Goal: Task Accomplishment & Management: Use online tool/utility

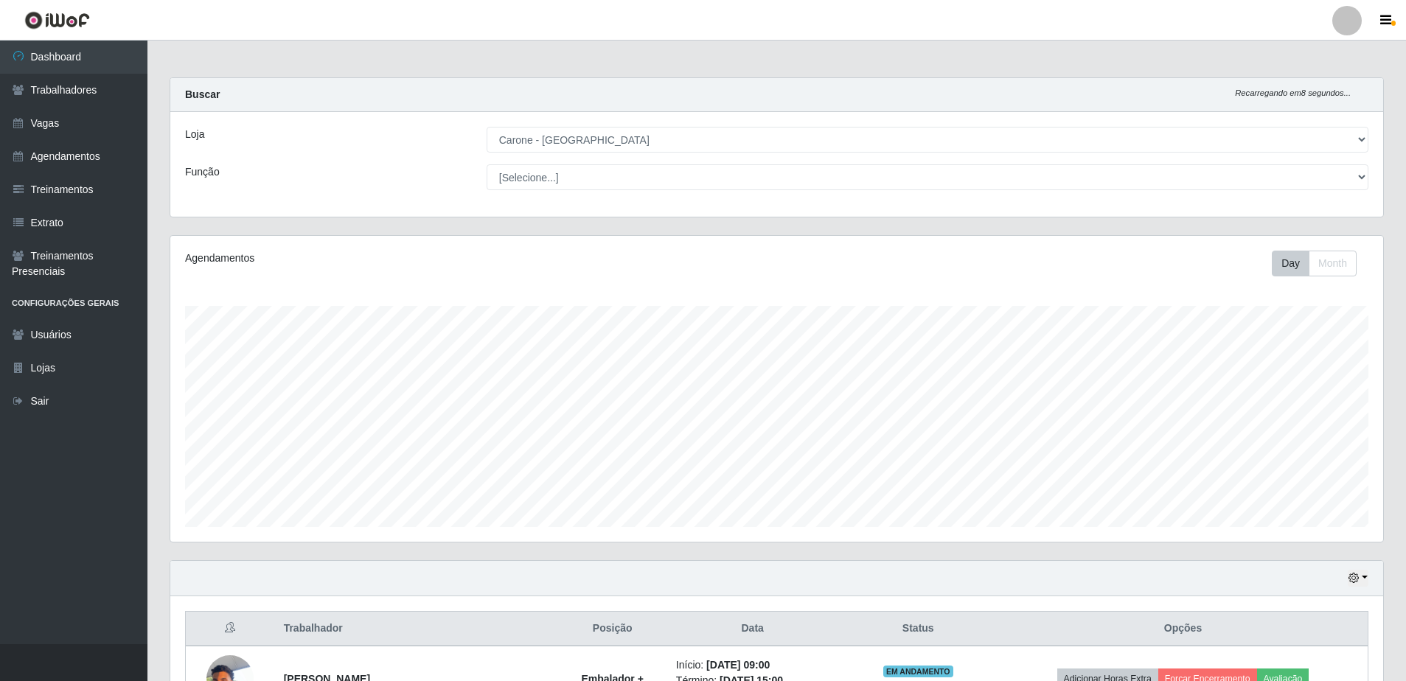
select select "505"
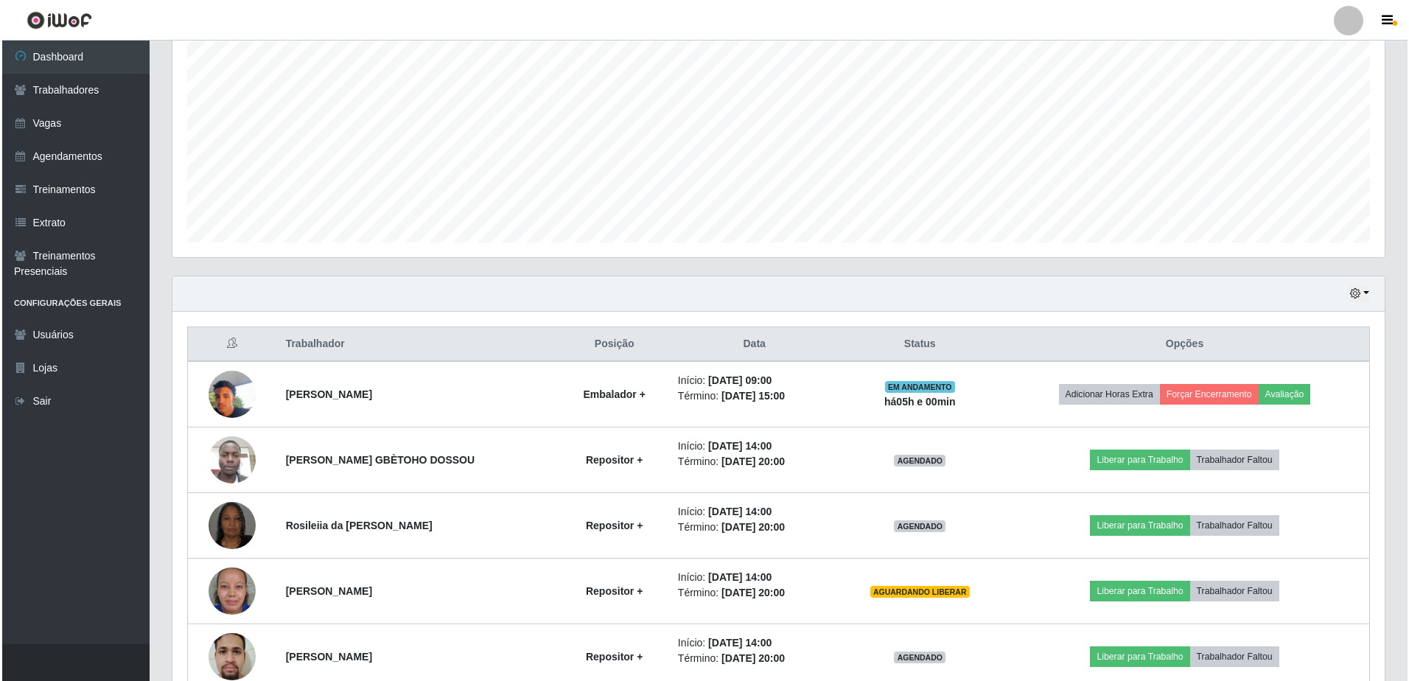
scroll to position [363, 0]
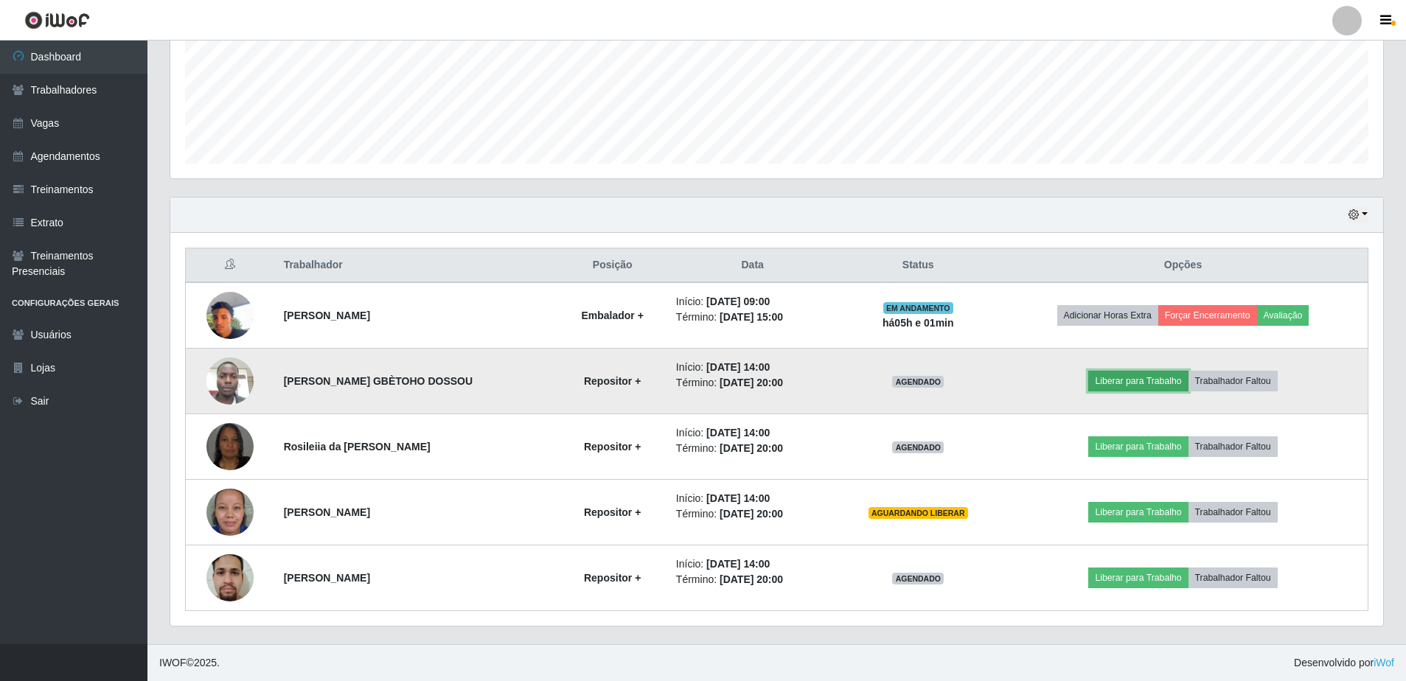
click at [1145, 387] on button "Liberar para Trabalho" at bounding box center [1138, 381] width 100 height 21
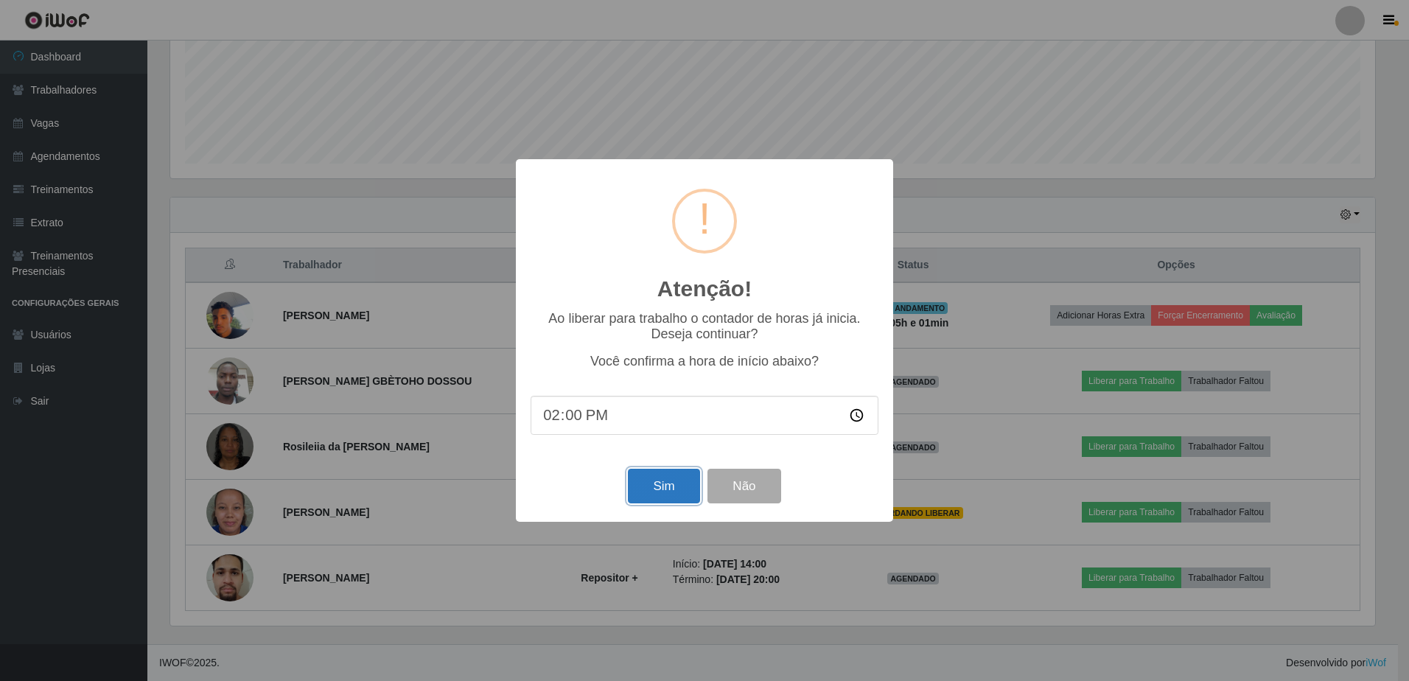
click at [683, 486] on button "Sim" at bounding box center [664, 486] width 72 height 35
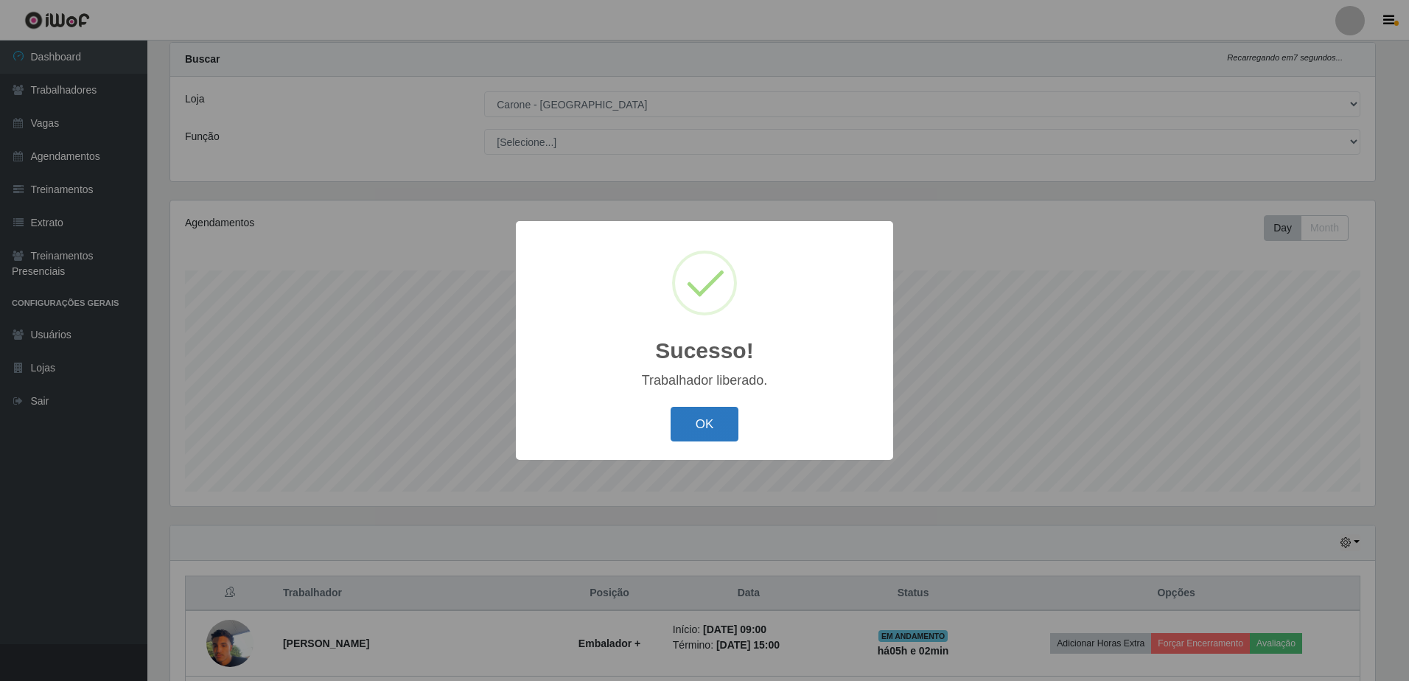
click at [698, 422] on button "OK" at bounding box center [705, 424] width 69 height 35
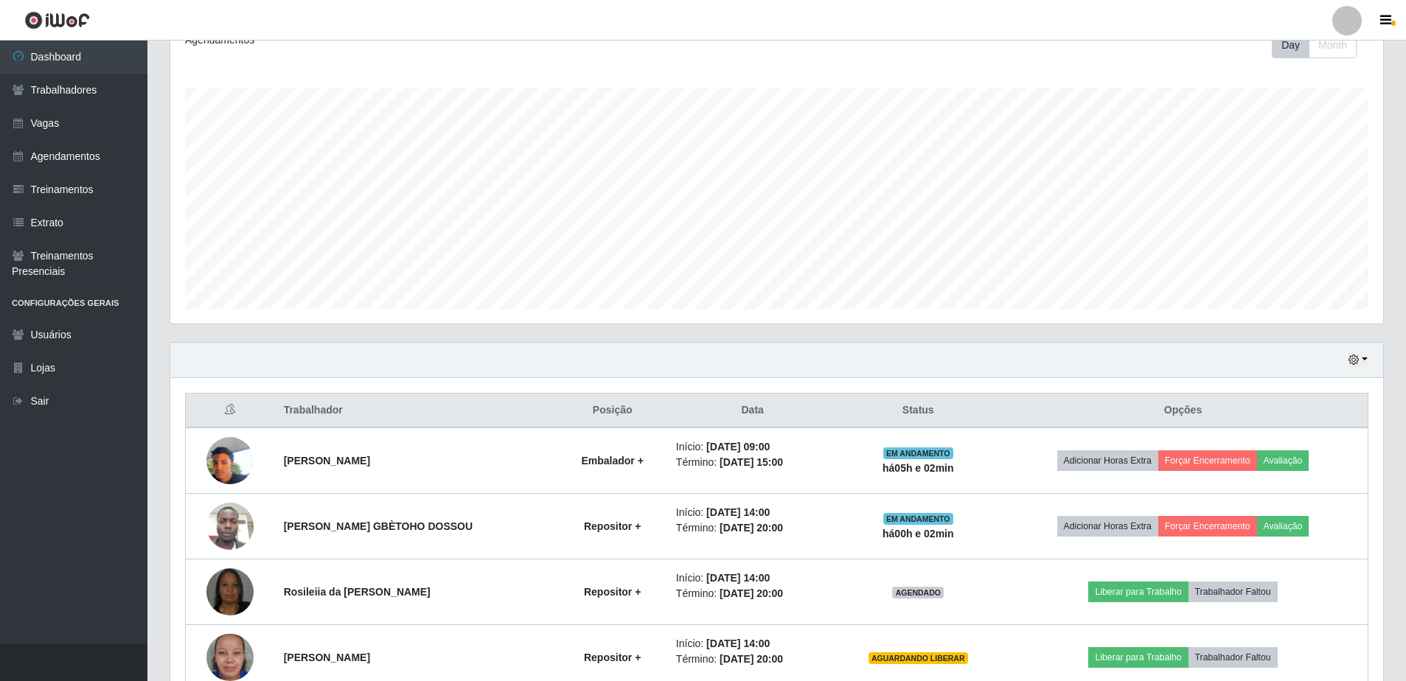
scroll to position [363, 0]
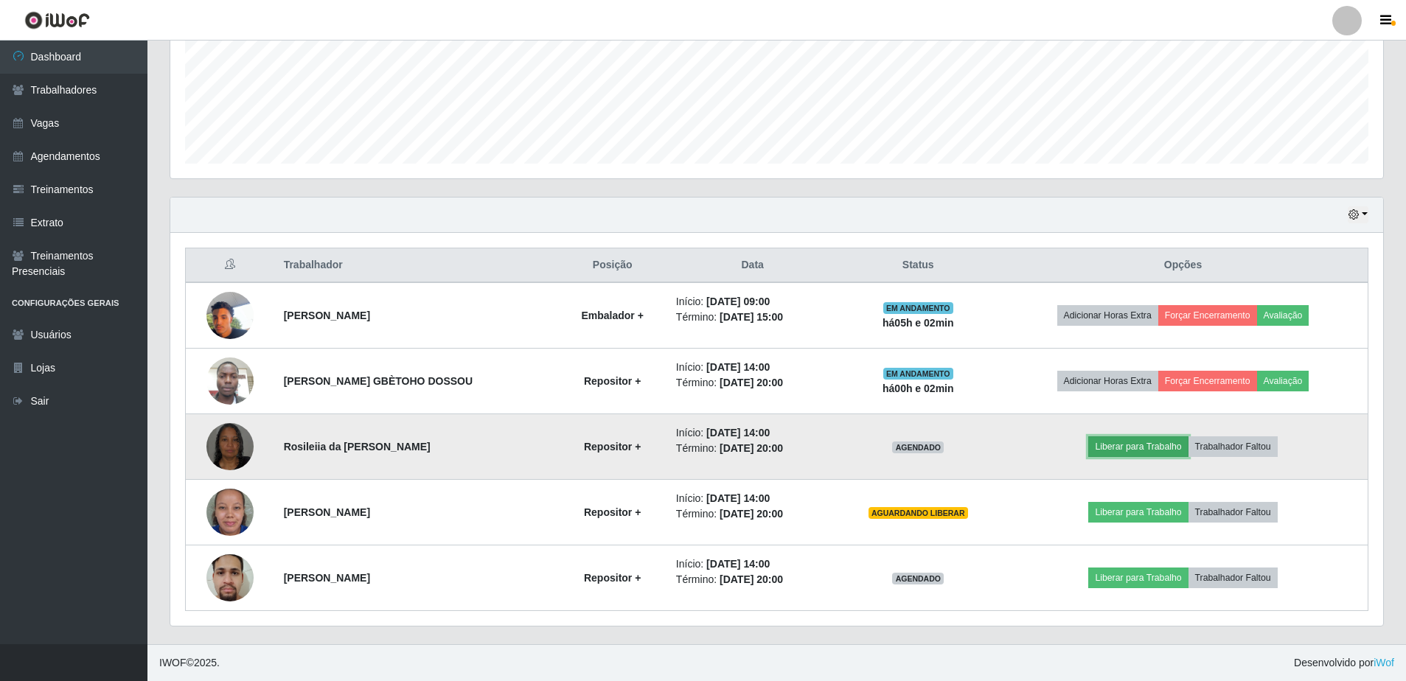
click at [1159, 447] on button "Liberar para Trabalho" at bounding box center [1138, 446] width 100 height 21
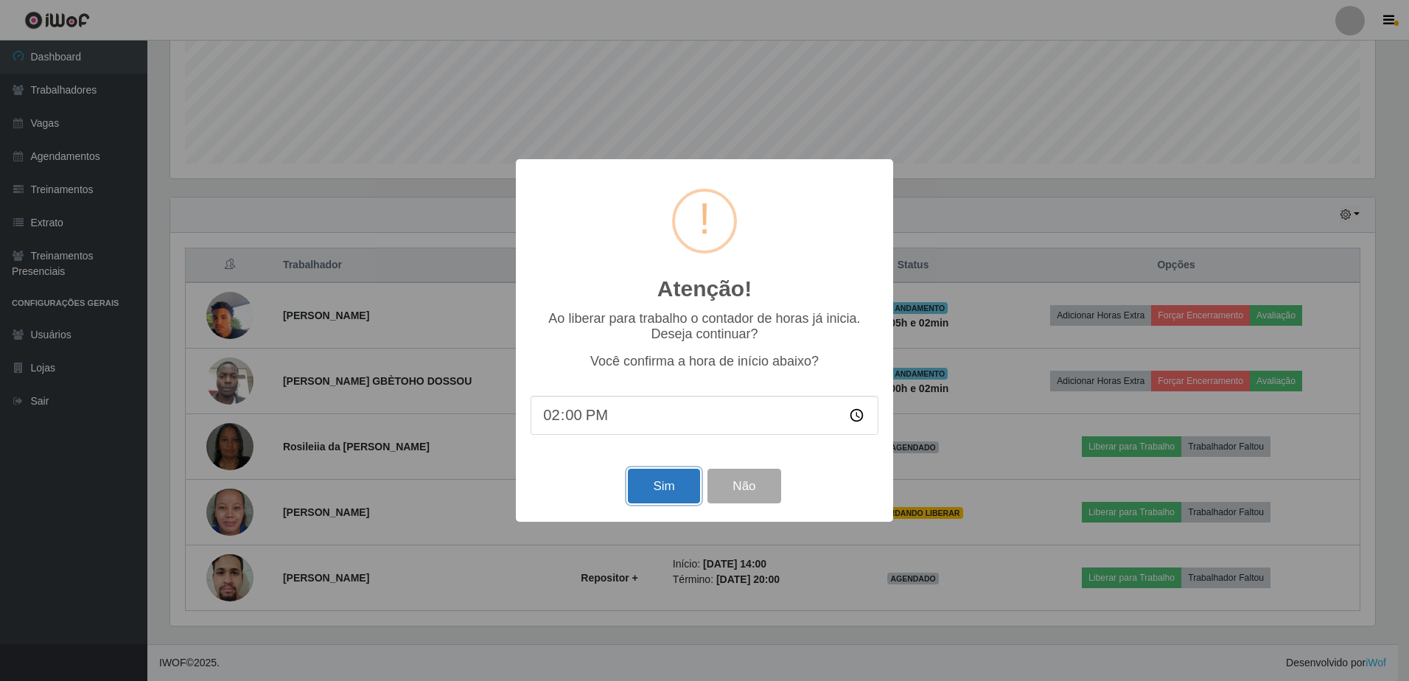
click at [662, 481] on button "Sim" at bounding box center [664, 486] width 72 height 35
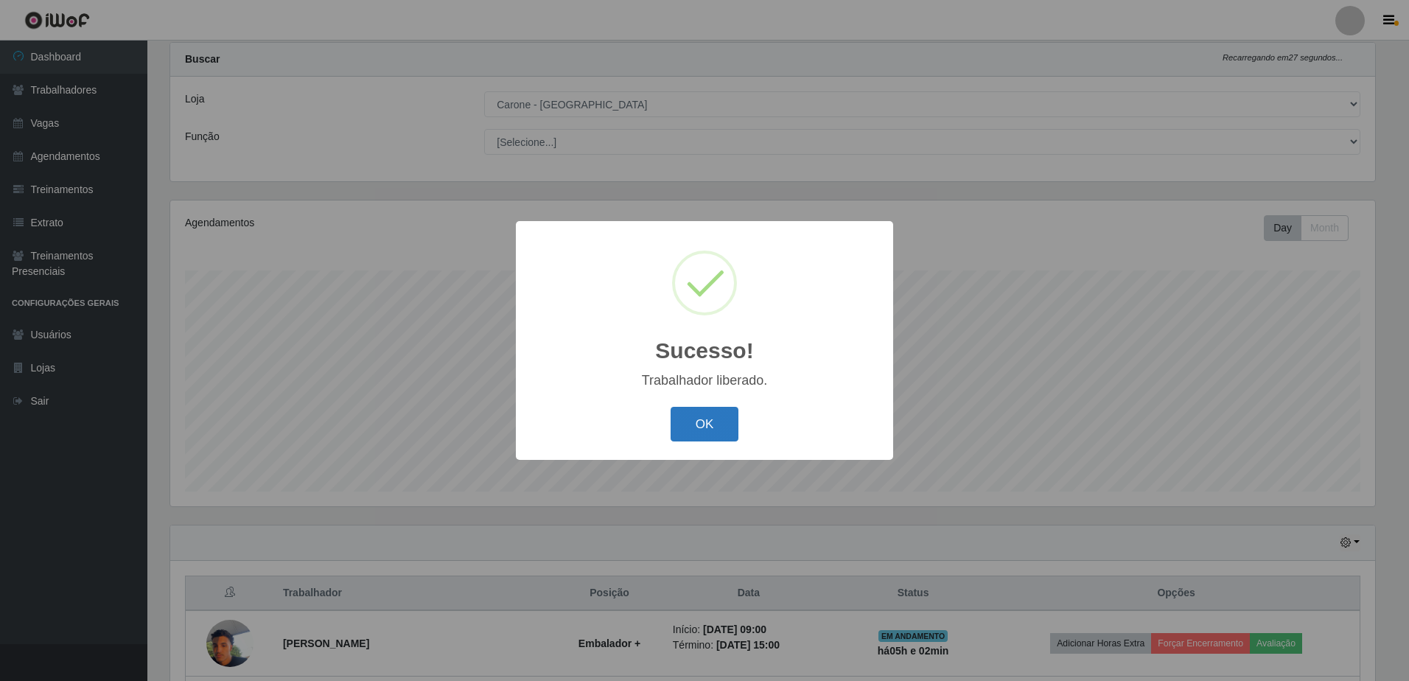
click at [693, 425] on button "OK" at bounding box center [705, 424] width 69 height 35
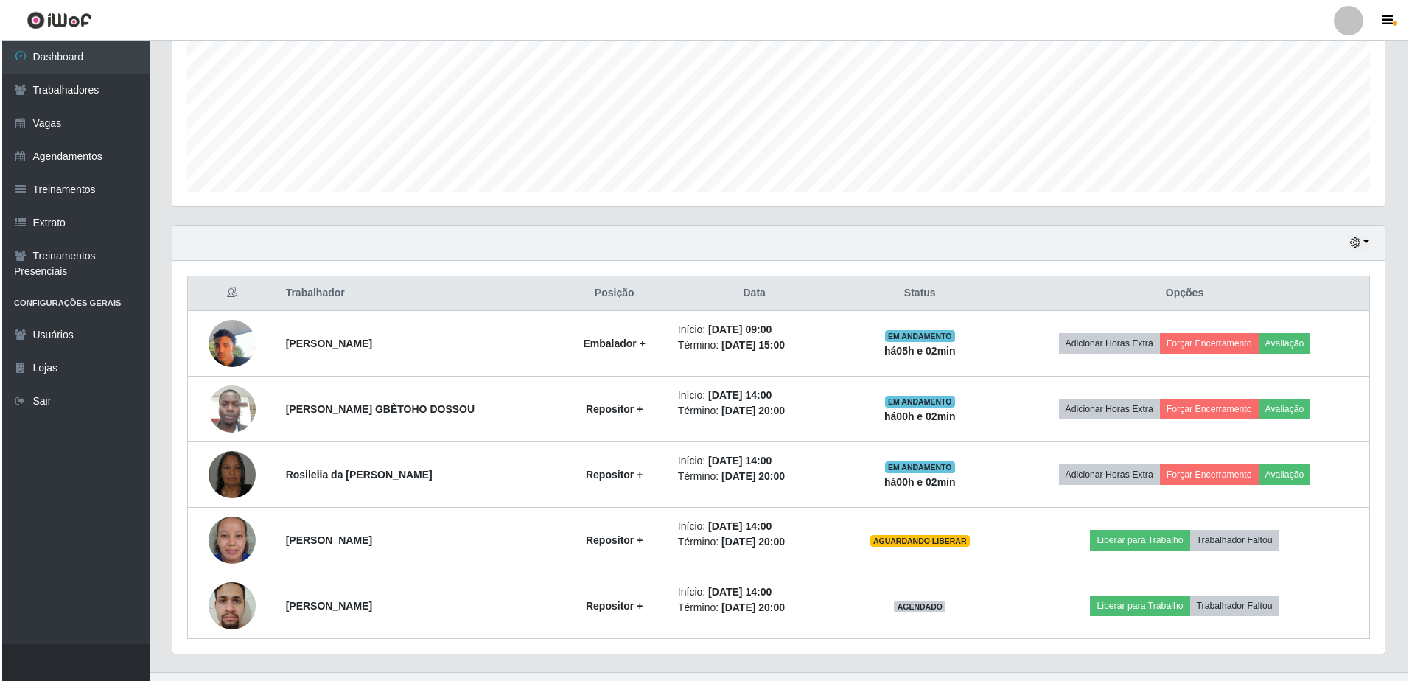
scroll to position [363, 0]
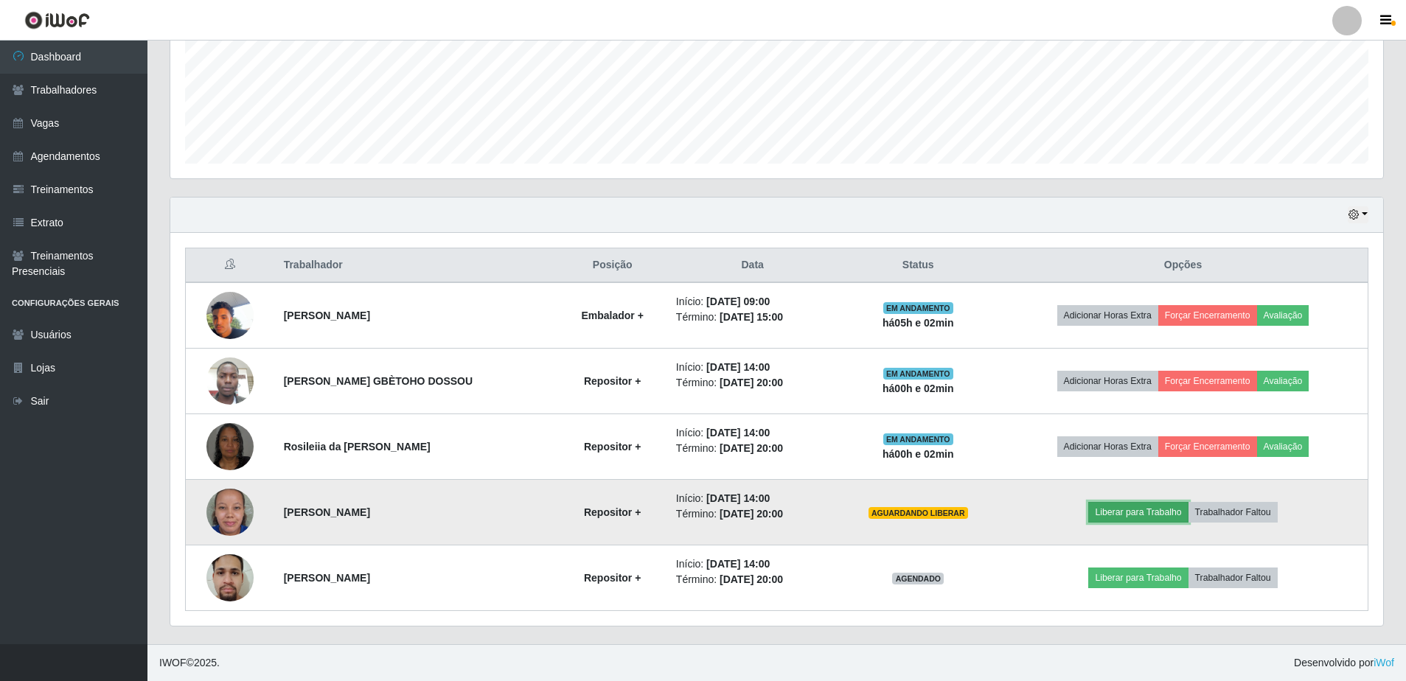
click at [1144, 517] on button "Liberar para Trabalho" at bounding box center [1138, 512] width 100 height 21
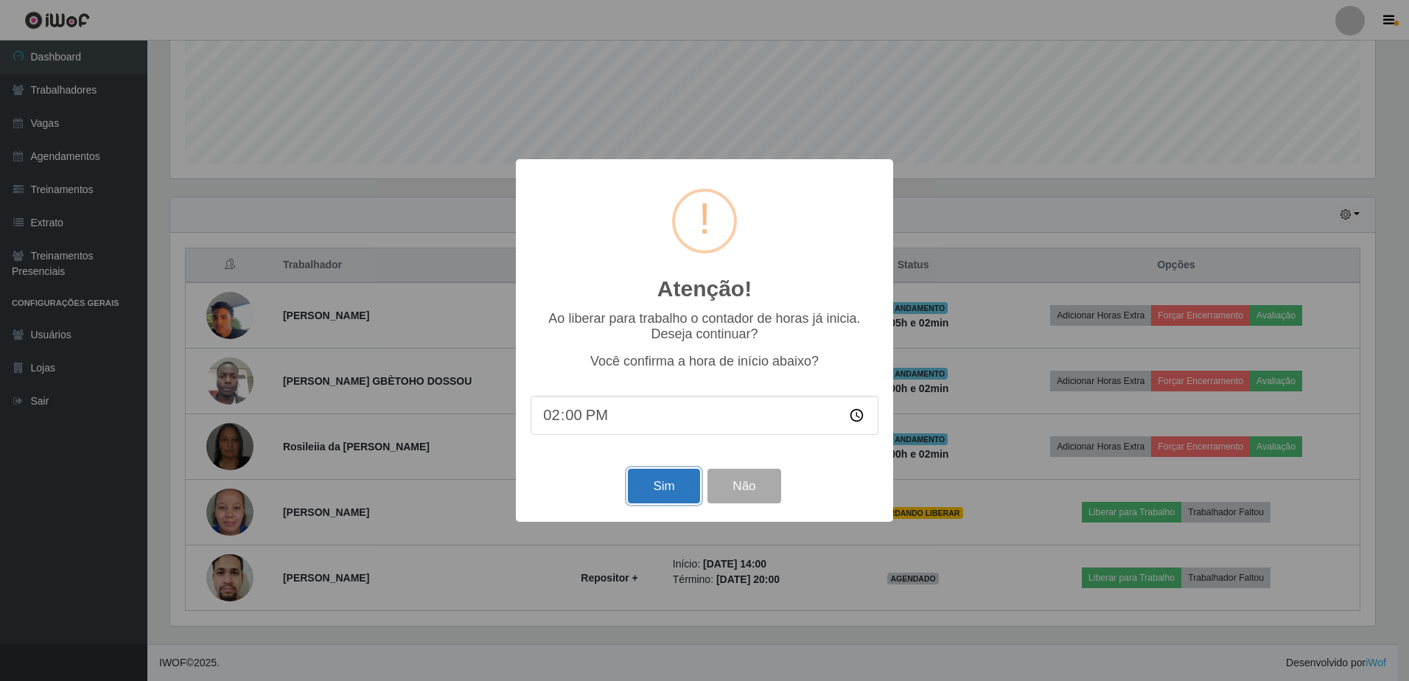
click at [664, 492] on button "Sim" at bounding box center [664, 486] width 72 height 35
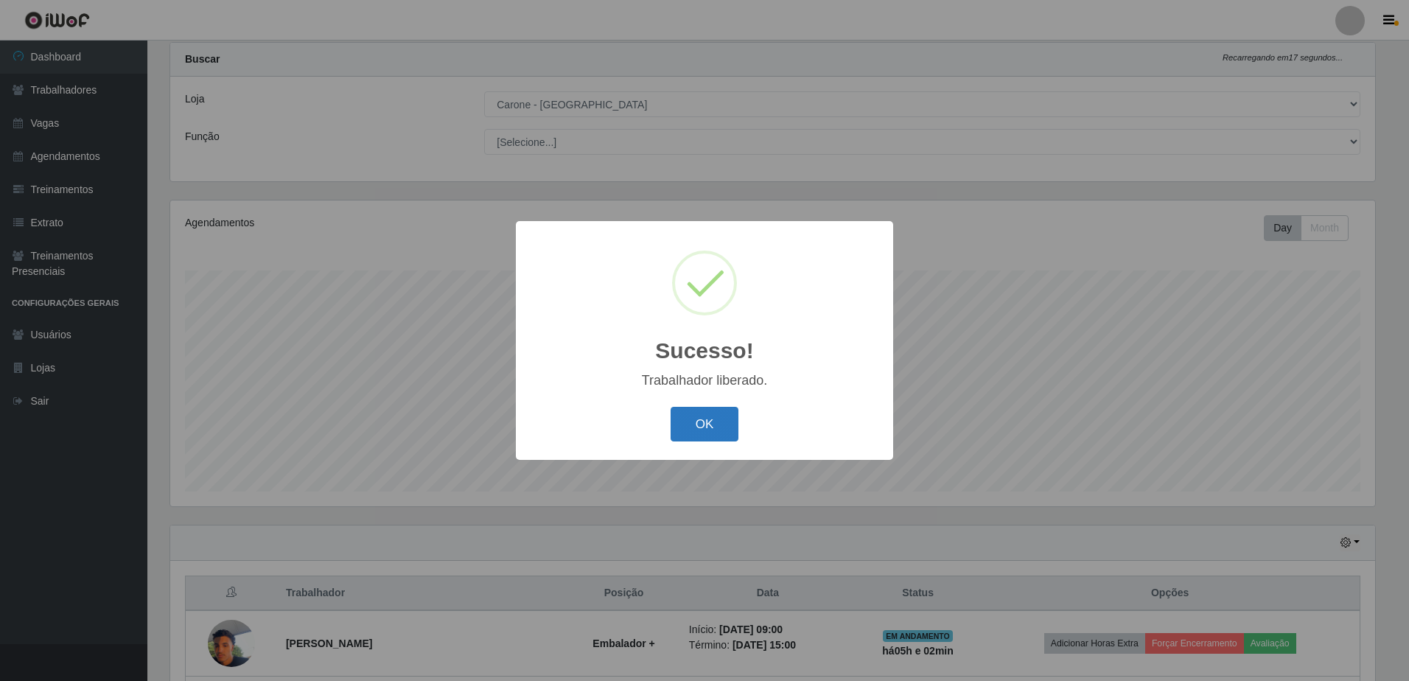
click at [707, 425] on button "OK" at bounding box center [705, 424] width 69 height 35
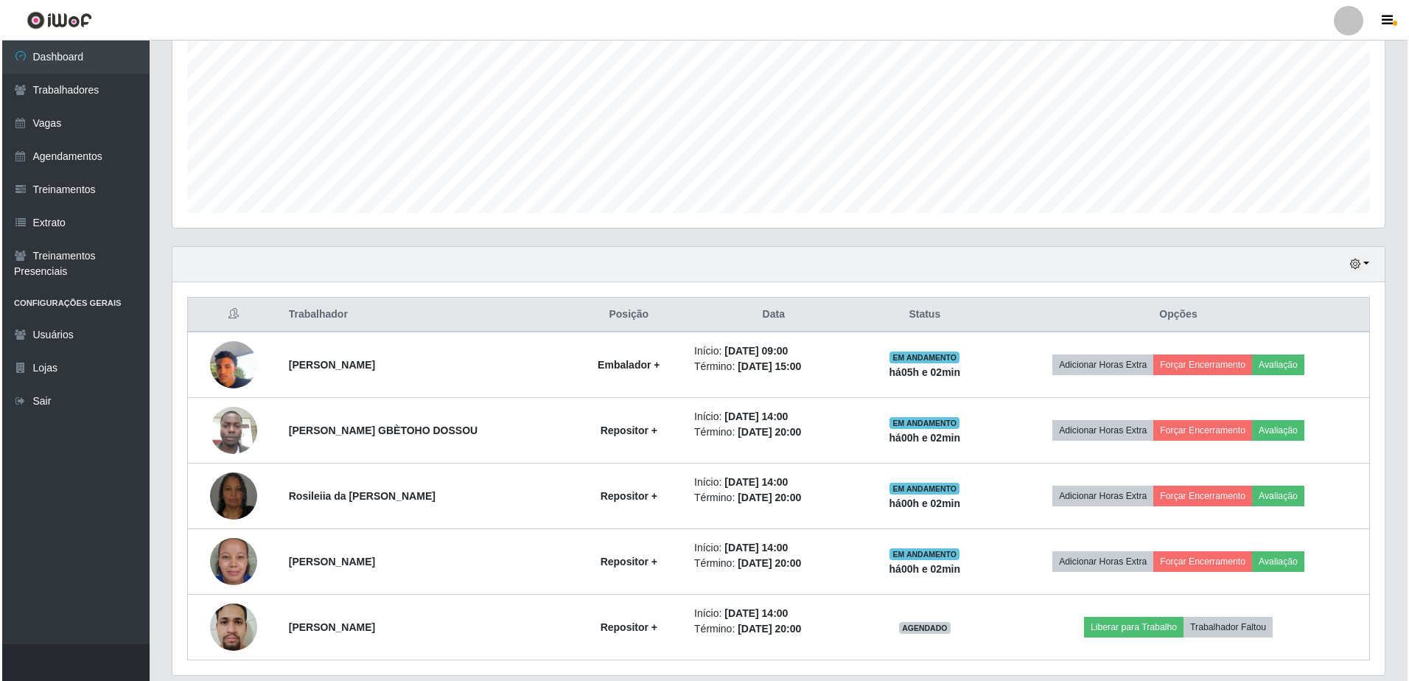
scroll to position [363, 0]
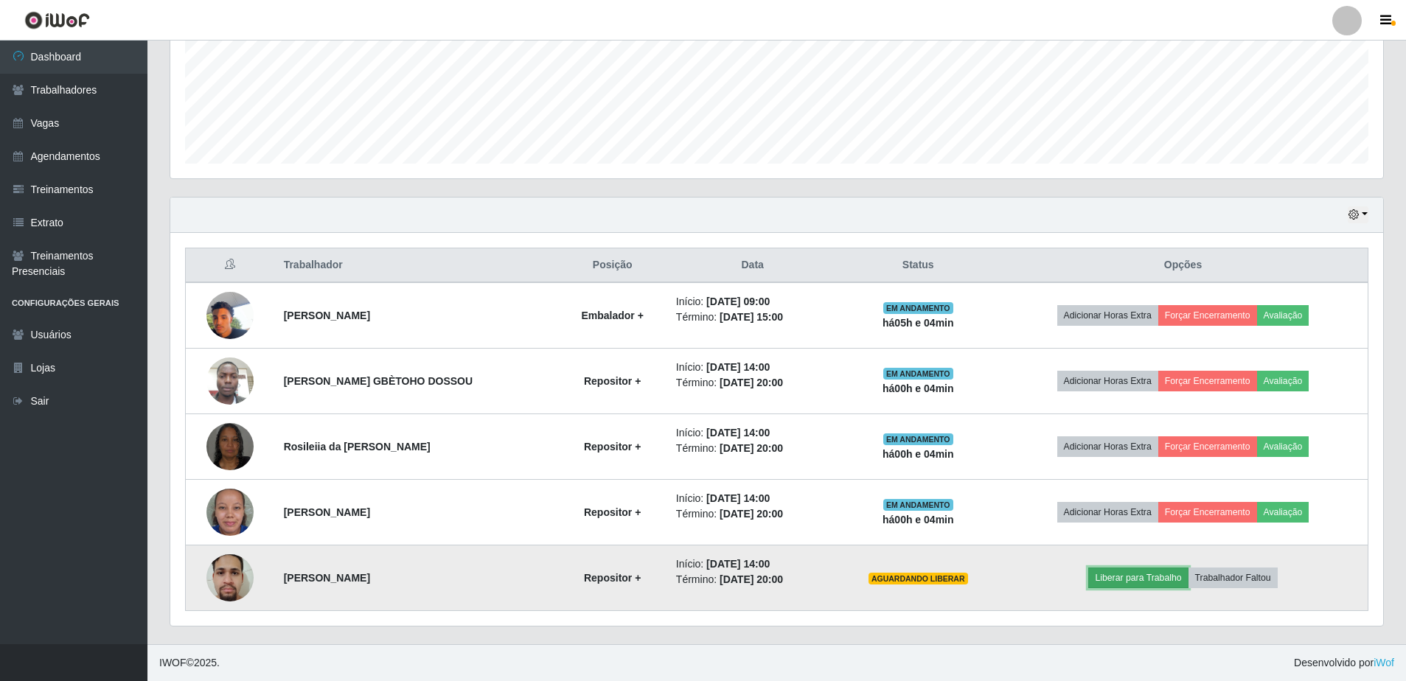
click at [1140, 580] on button "Liberar para Trabalho" at bounding box center [1138, 578] width 100 height 21
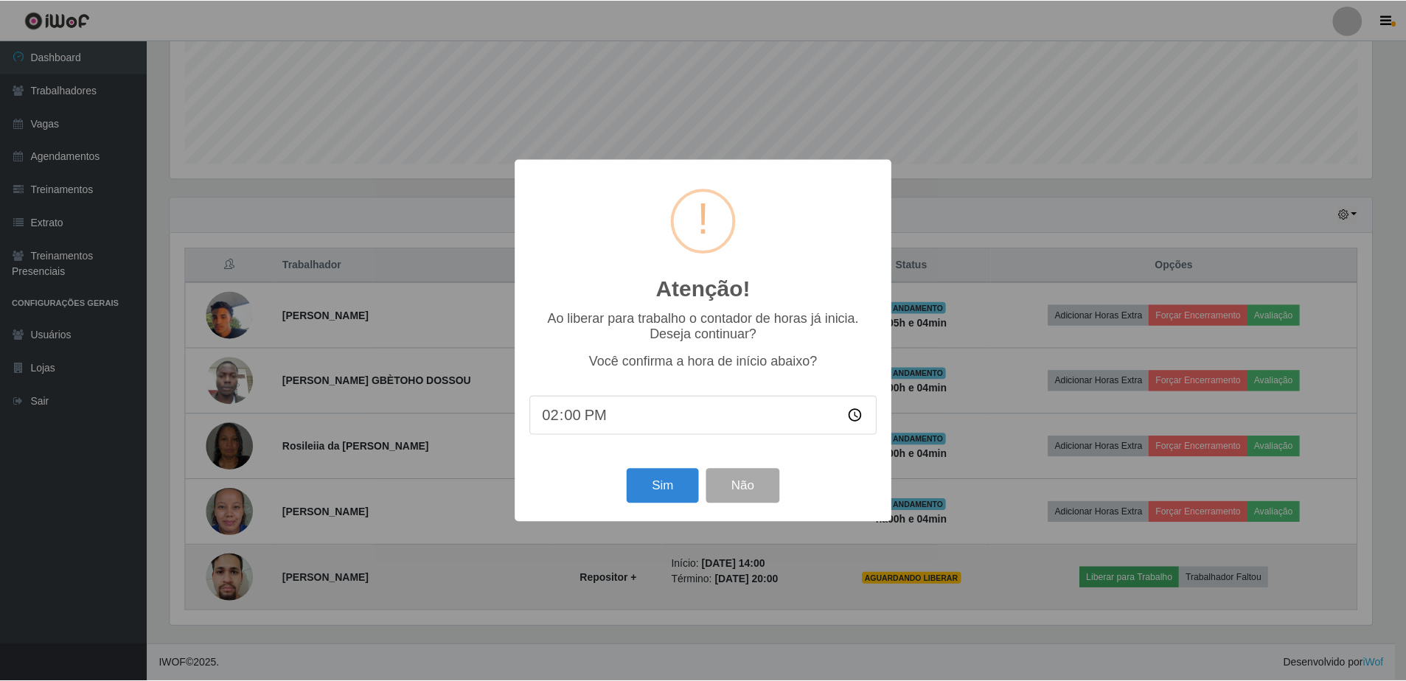
scroll to position [306, 1205]
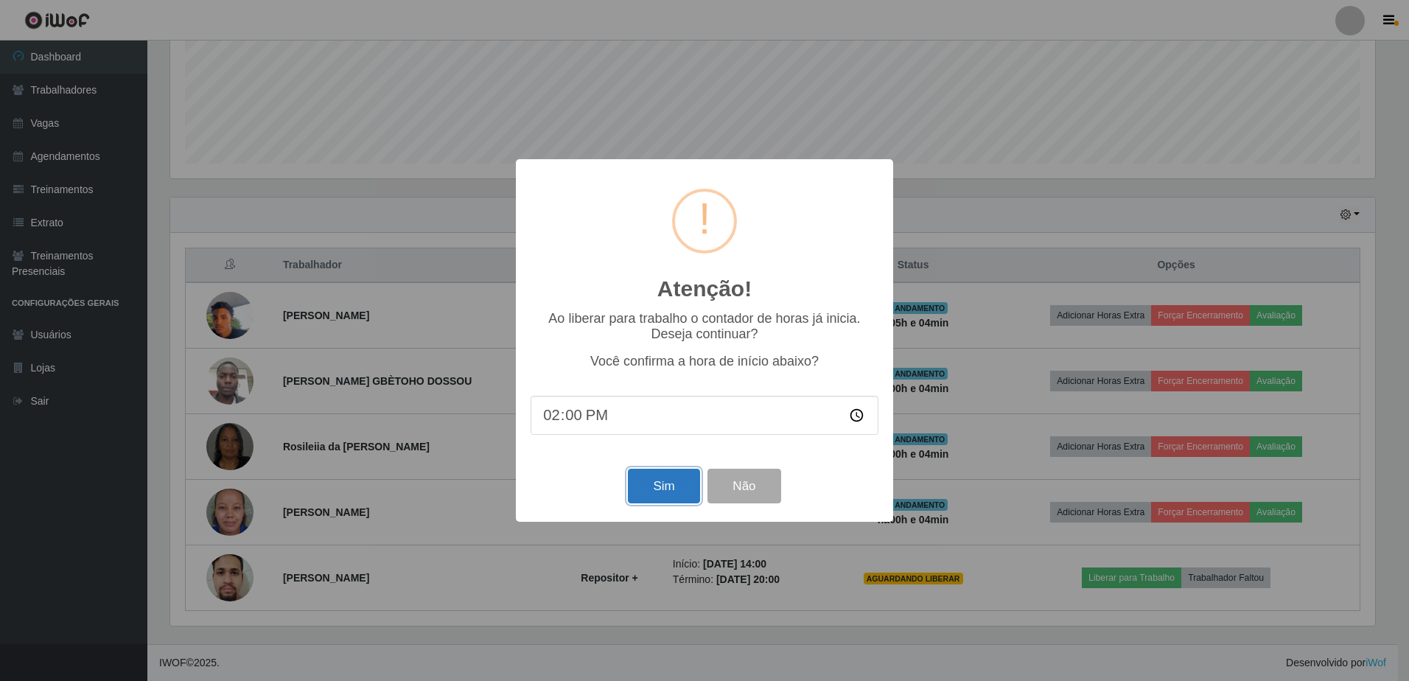
click at [663, 487] on button "Sim" at bounding box center [664, 486] width 72 height 35
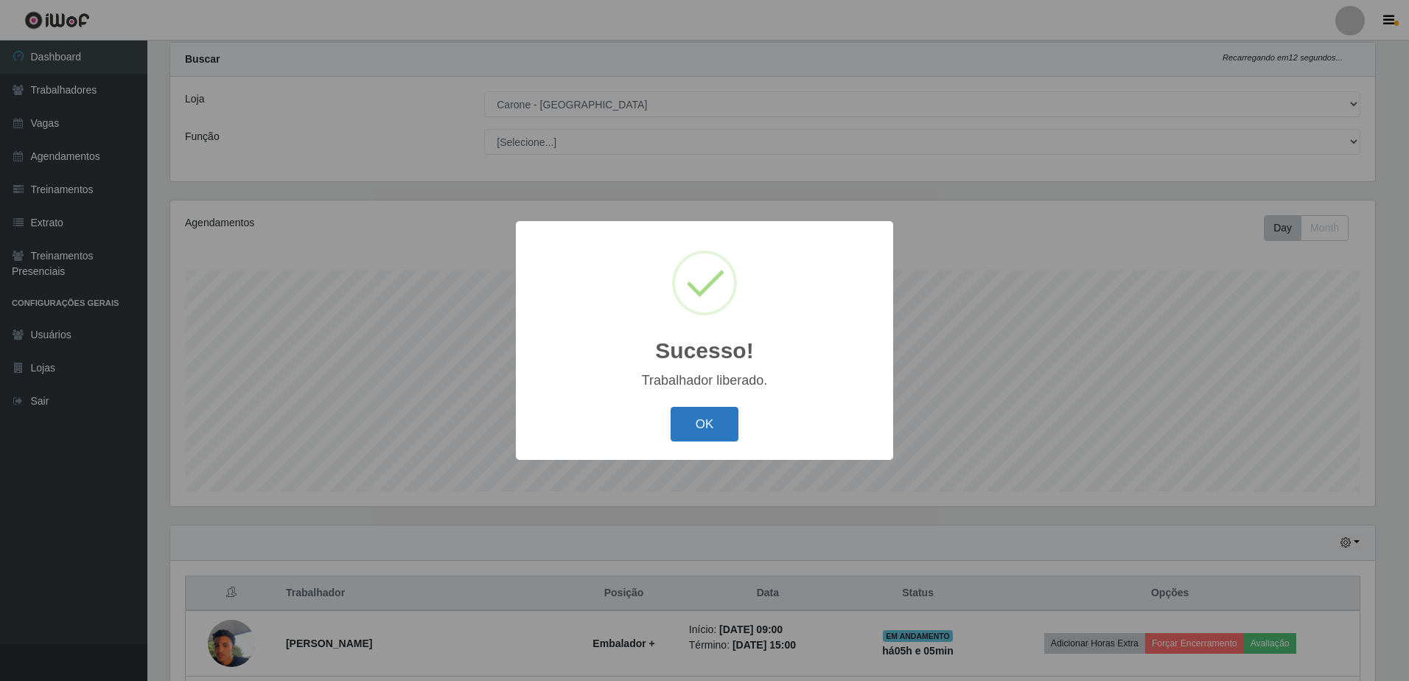
click at [709, 427] on button "OK" at bounding box center [705, 424] width 69 height 35
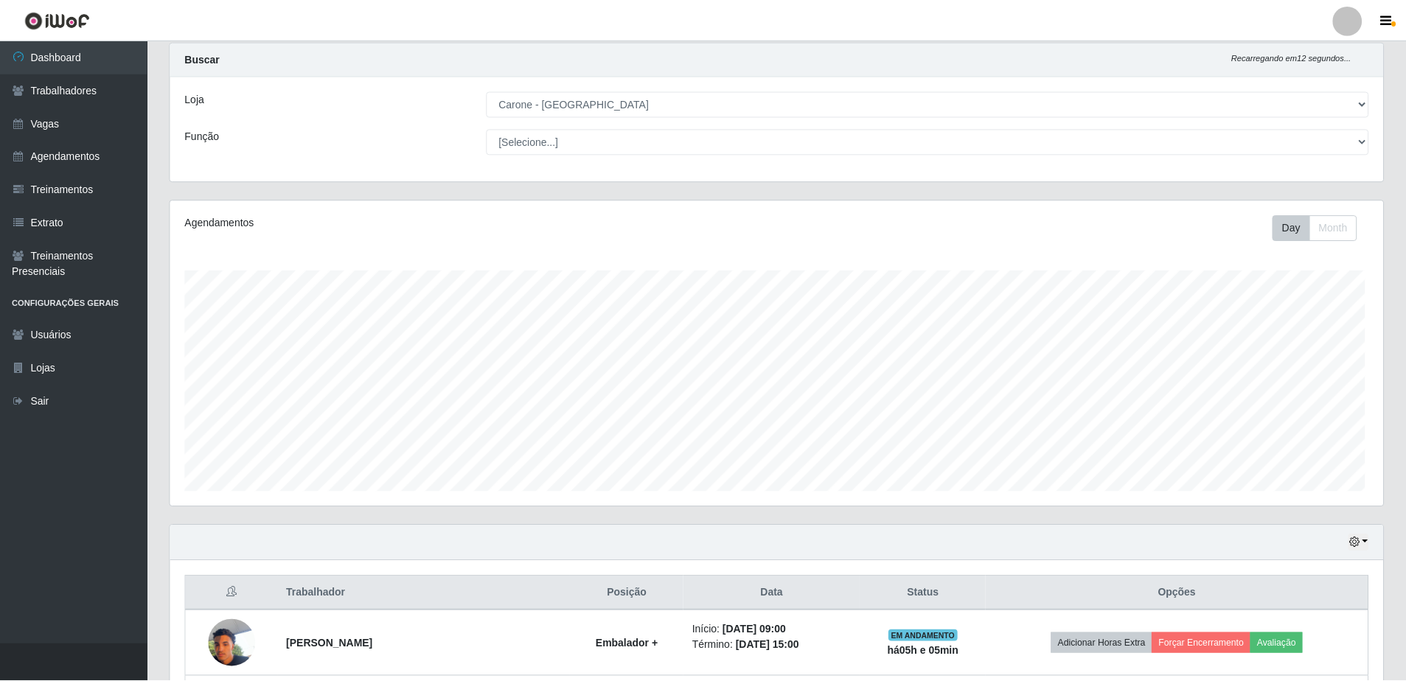
scroll to position [306, 1213]
drag, startPoint x: 1403, startPoint y: 297, endPoint x: 1396, endPoint y: 335, distance: 39.0
click at [1396, 335] on div "Carregando... Buscar Recarregando em 7 segundos... Loja [Selecione...] [GEOGRAP…" at bounding box center [776, 507] width 1258 height 930
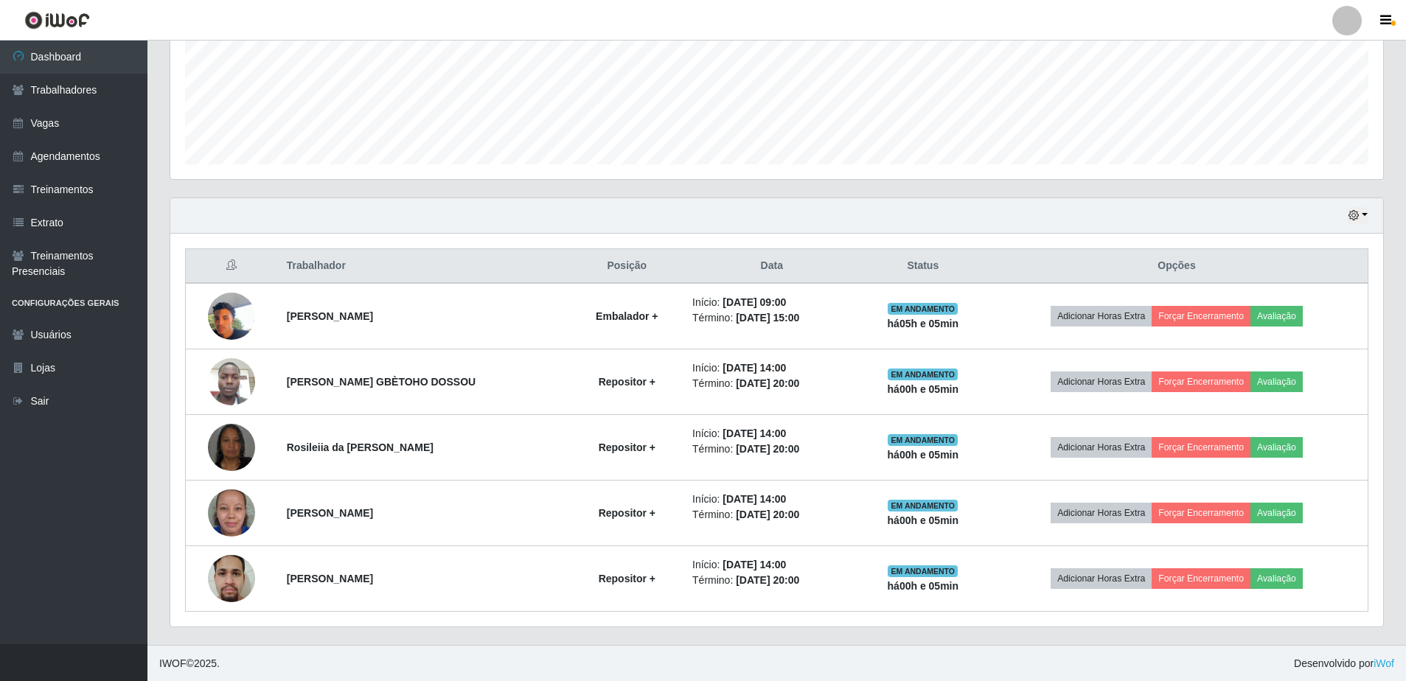
scroll to position [363, 0]
